Goal: Task Accomplishment & Management: Use online tool/utility

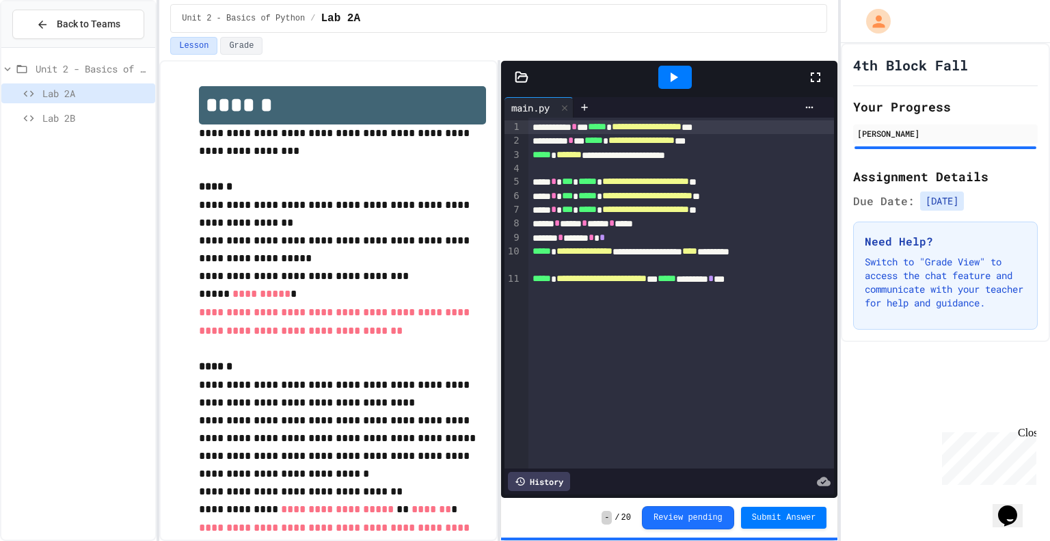
click at [79, 119] on span "Lab 2B" at bounding box center [95, 118] width 107 height 14
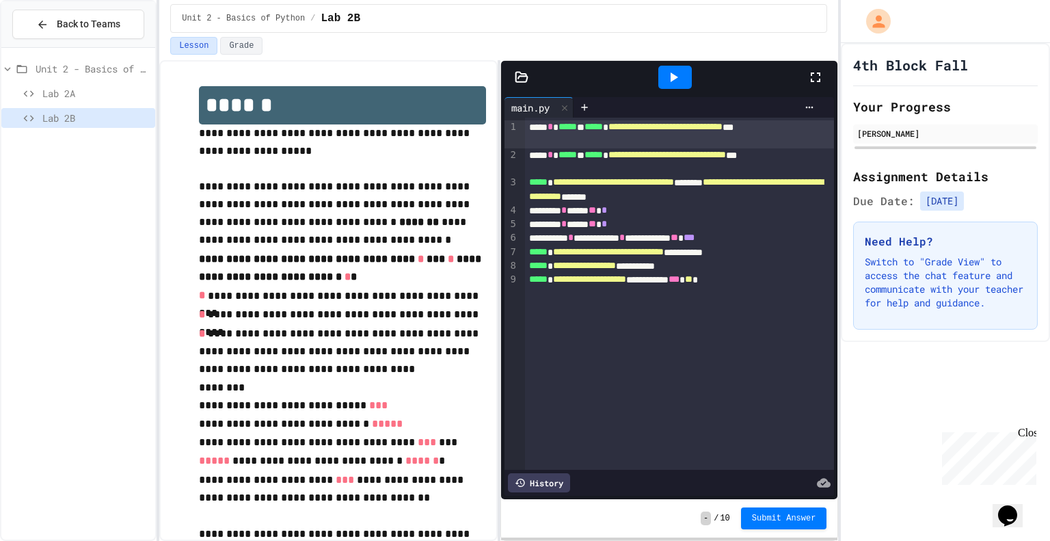
click at [672, 82] on icon at bounding box center [673, 77] width 16 height 16
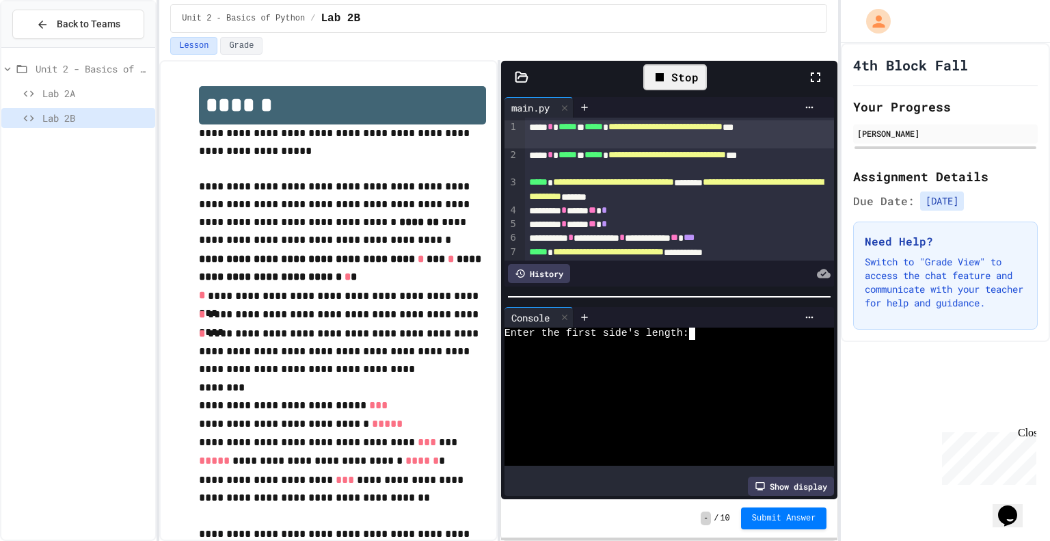
click at [710, 340] on div at bounding box center [665, 346] width 320 height 12
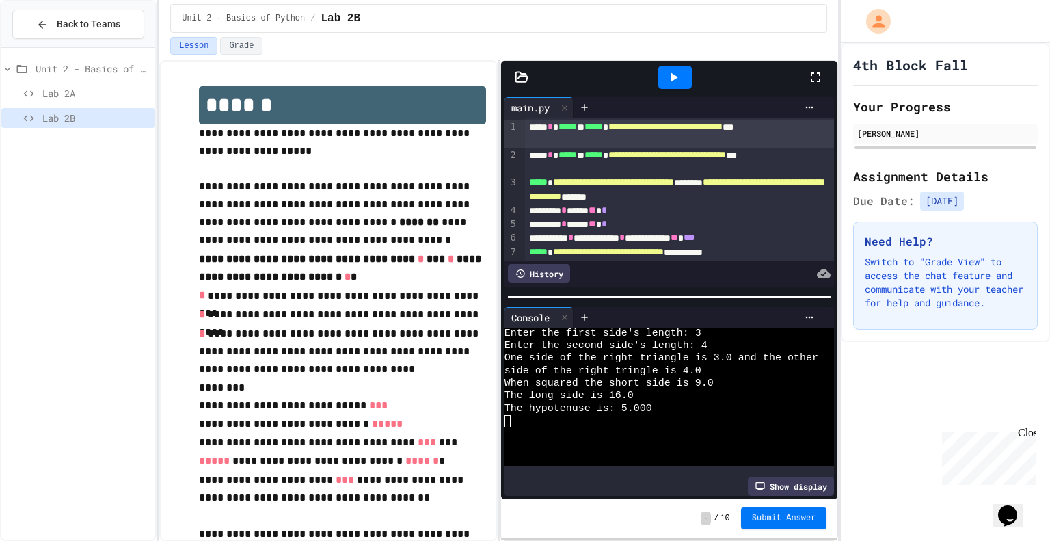
click at [795, 514] on span "Submit Answer" at bounding box center [784, 518] width 64 height 11
